Goal: Task Accomplishment & Management: Manage account settings

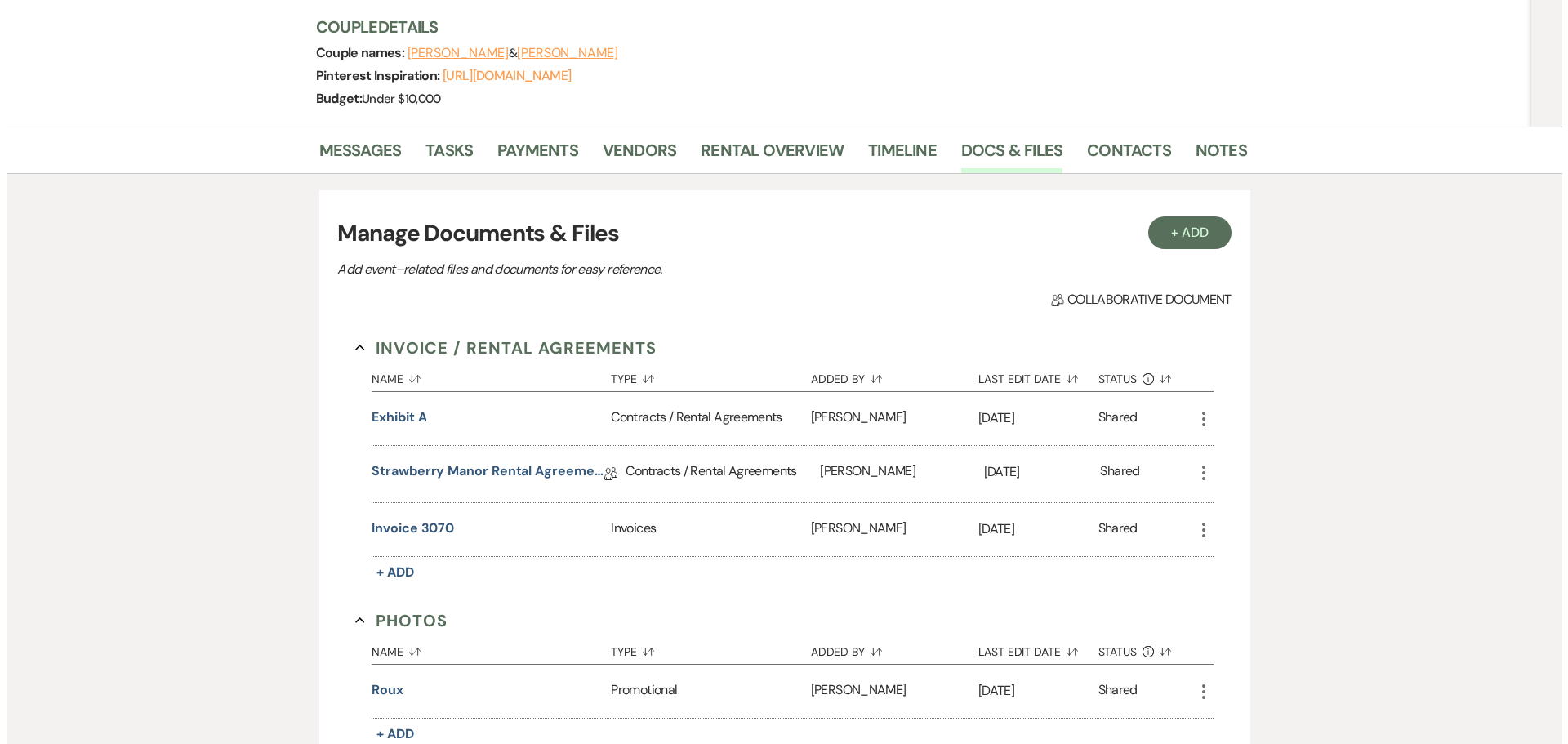
scroll to position [326, 0]
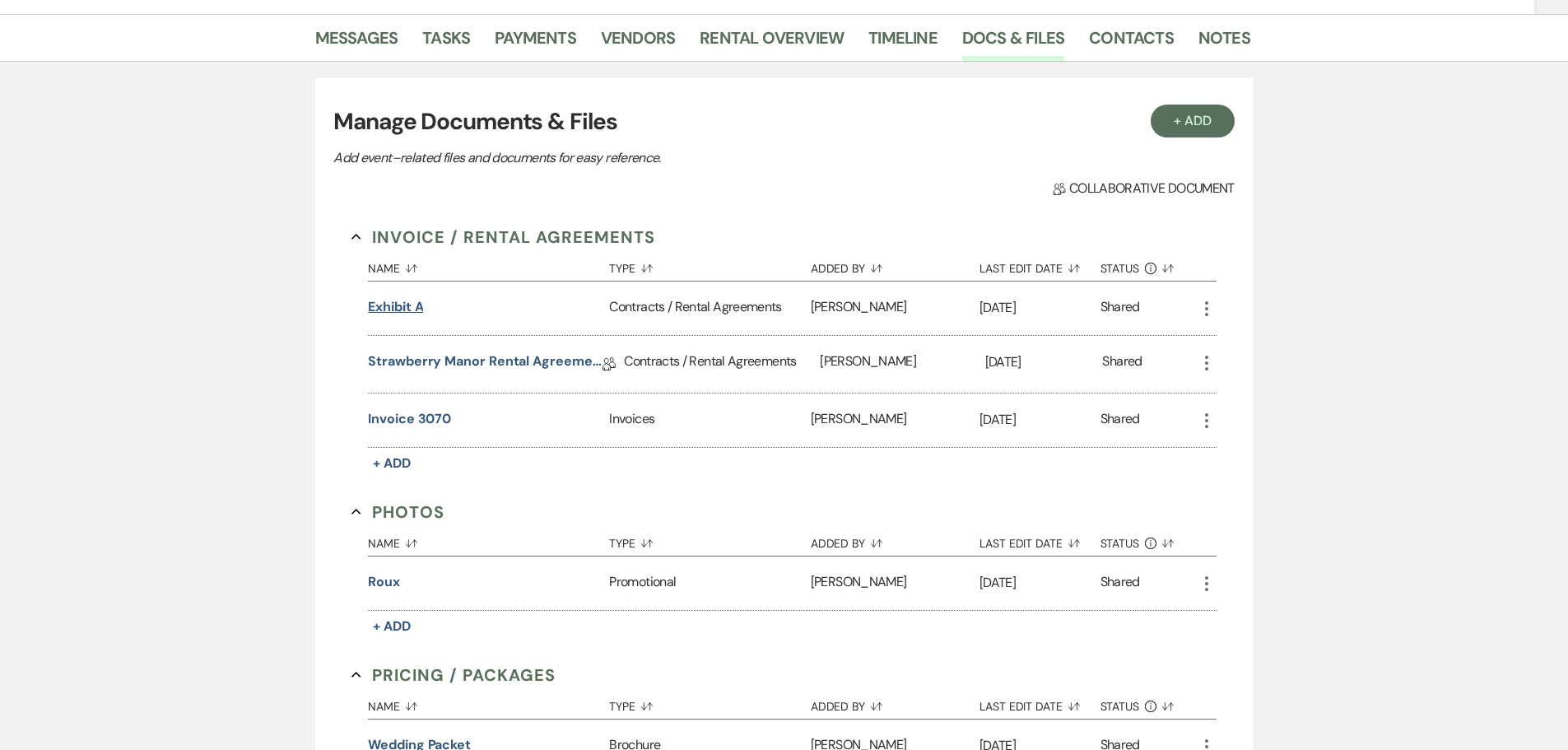
click at [391, 297] on button "Exhibit A" at bounding box center [395, 307] width 55 height 20
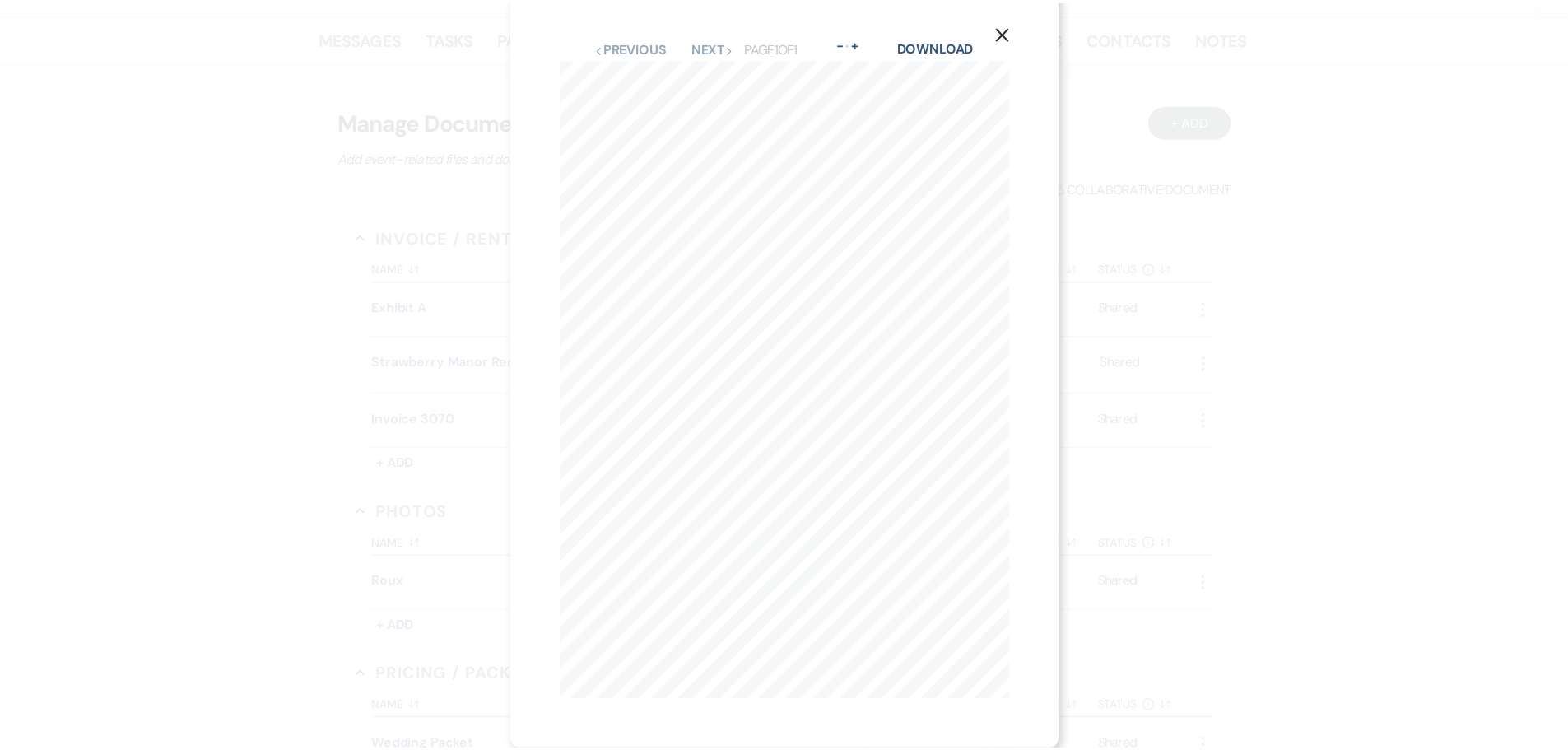
scroll to position [25, 0]
click at [1015, 25] on icon "X" at bounding box center [1010, 32] width 14 height 14
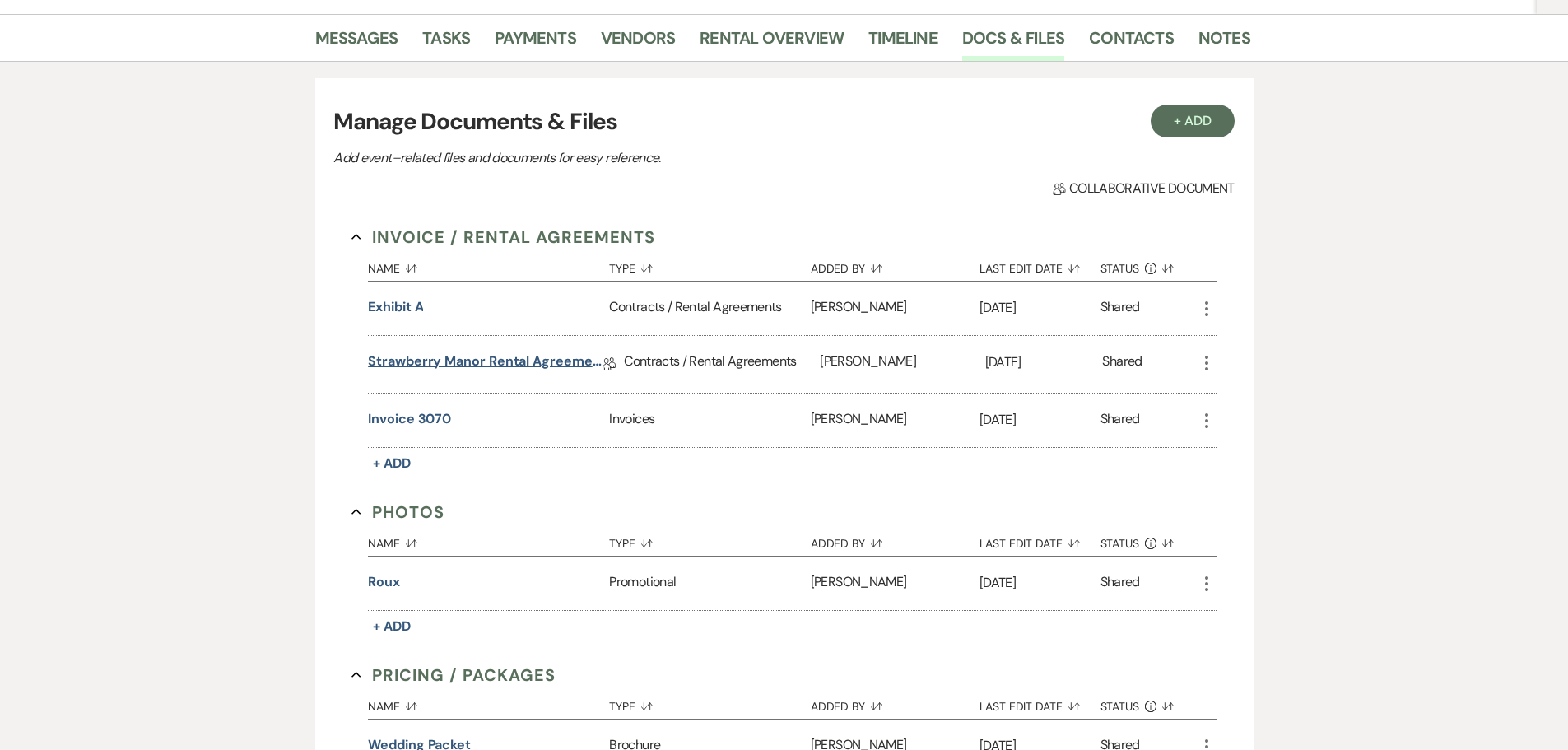
click at [470, 361] on link "Strawberry Manor Rental Agreement - Wedding" at bounding box center [485, 365] width 234 height 26
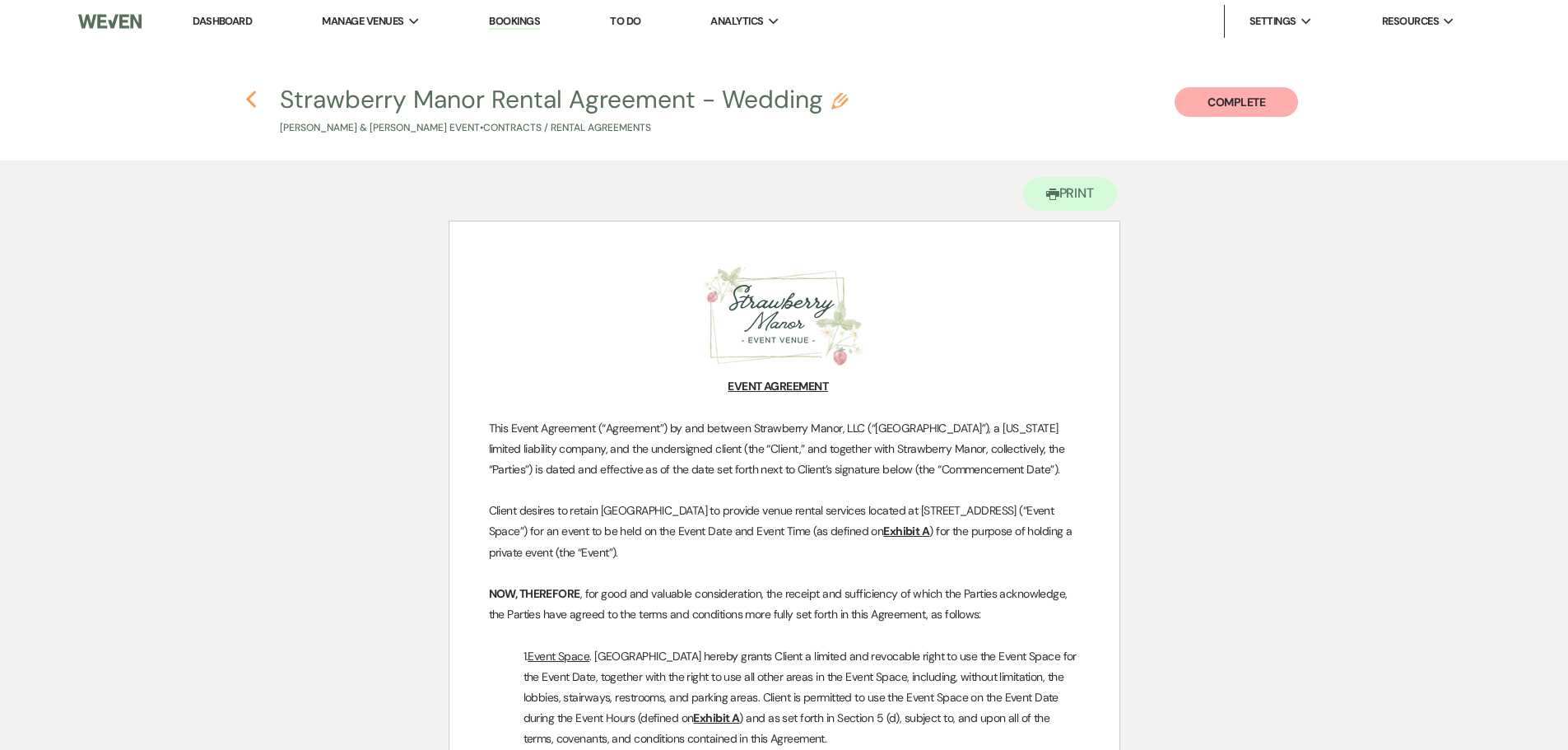
click at [249, 101] on use "button" at bounding box center [251, 99] width 11 height 18
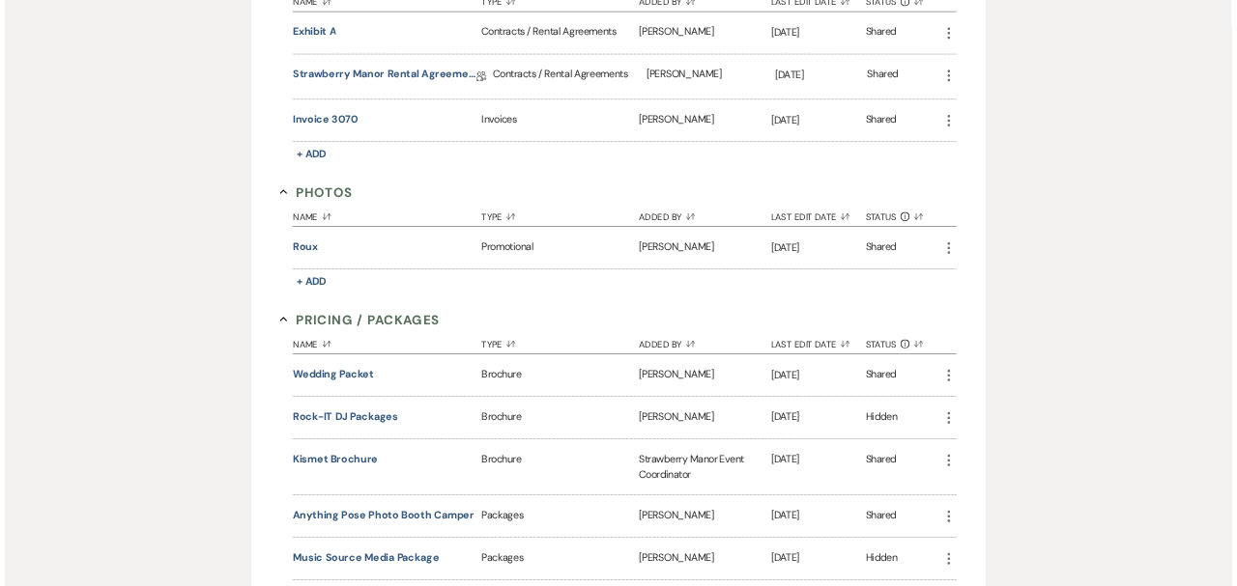
scroll to position [483, 0]
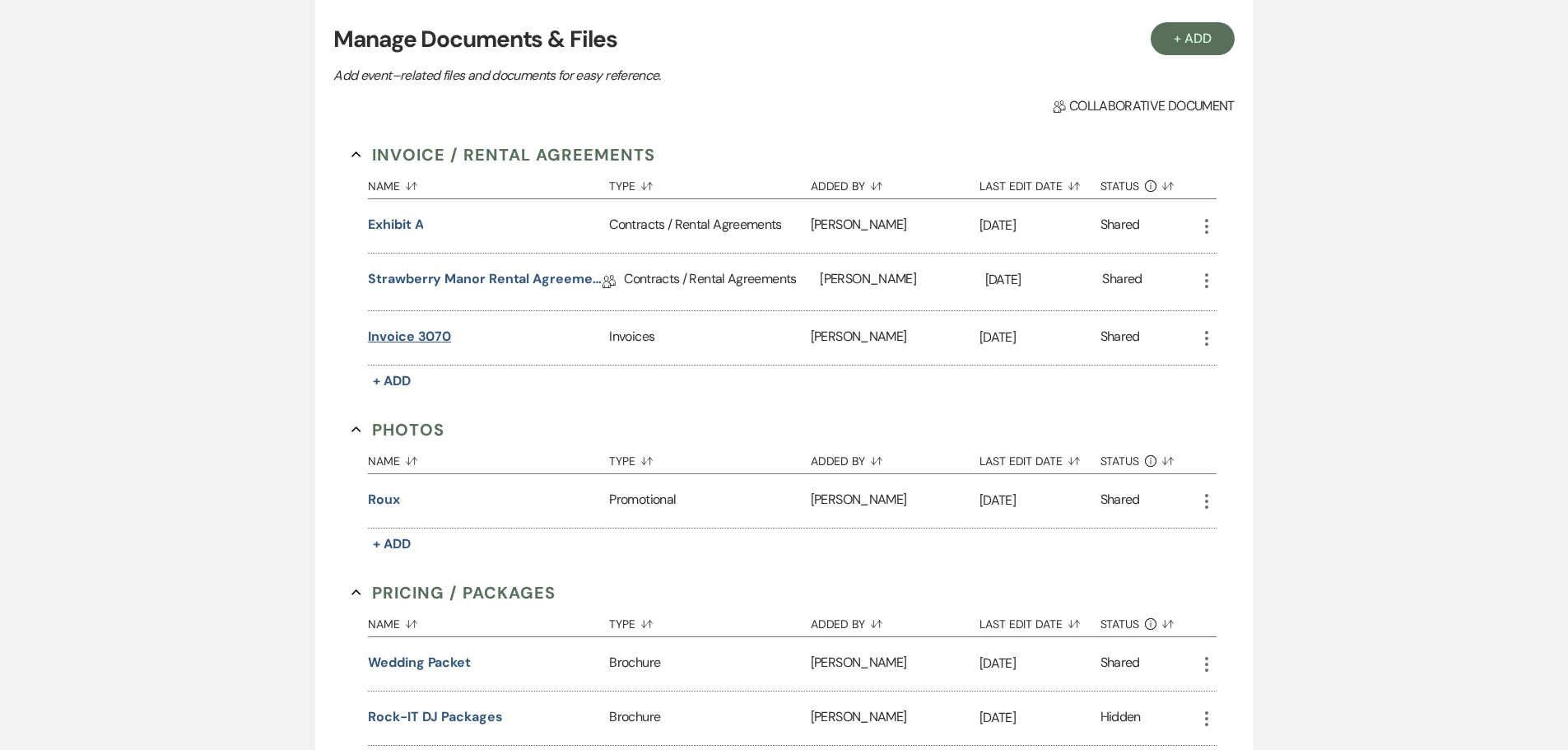
click at [424, 340] on button "Invoice 3070" at bounding box center [410, 337] width 84 height 20
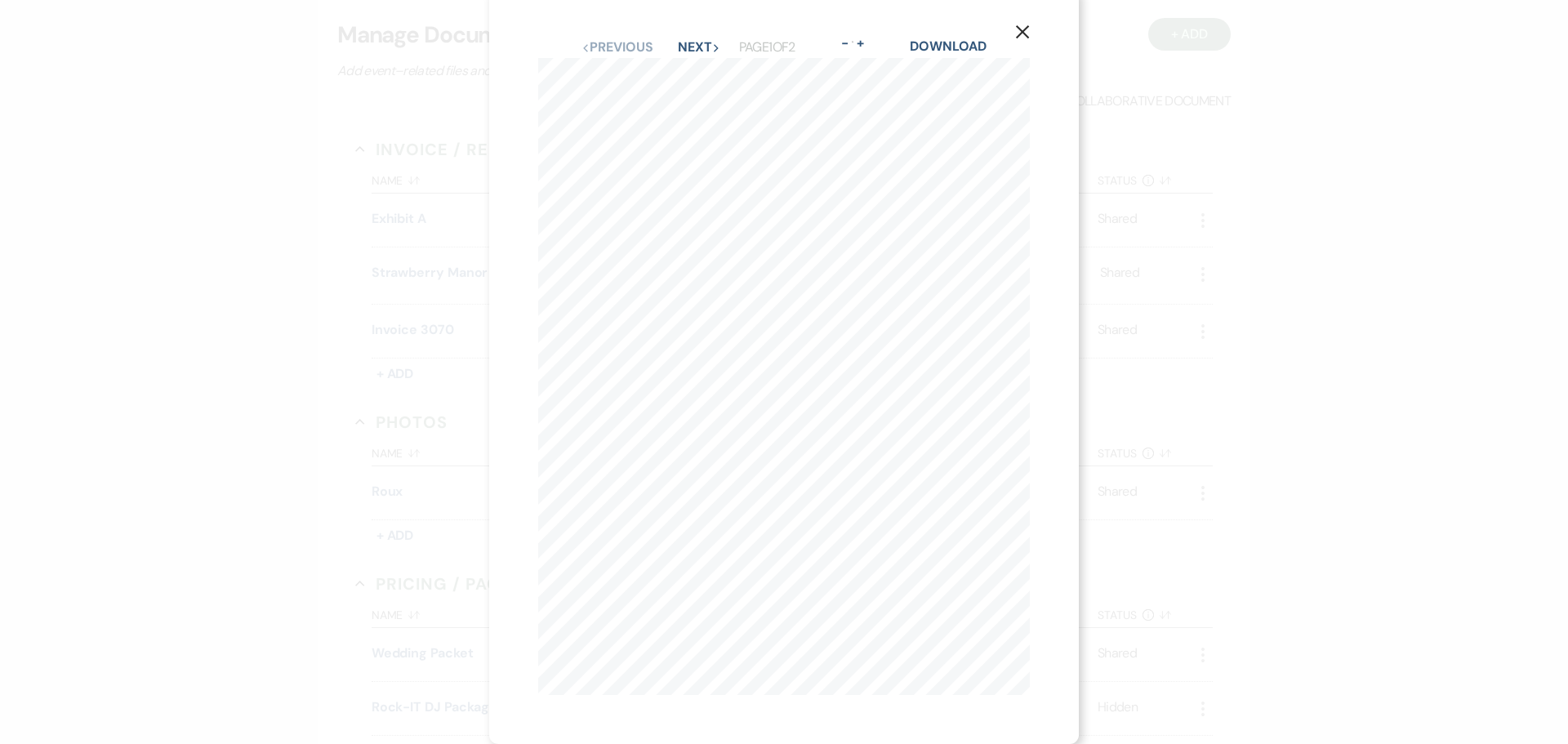
scroll to position [413, 0]
click at [698, 41] on button "Next Next" at bounding box center [699, 46] width 42 height 13
click at [1013, 37] on button "X" at bounding box center [1022, 44] width 25 height 29
